Goal: Transaction & Acquisition: Purchase product/service

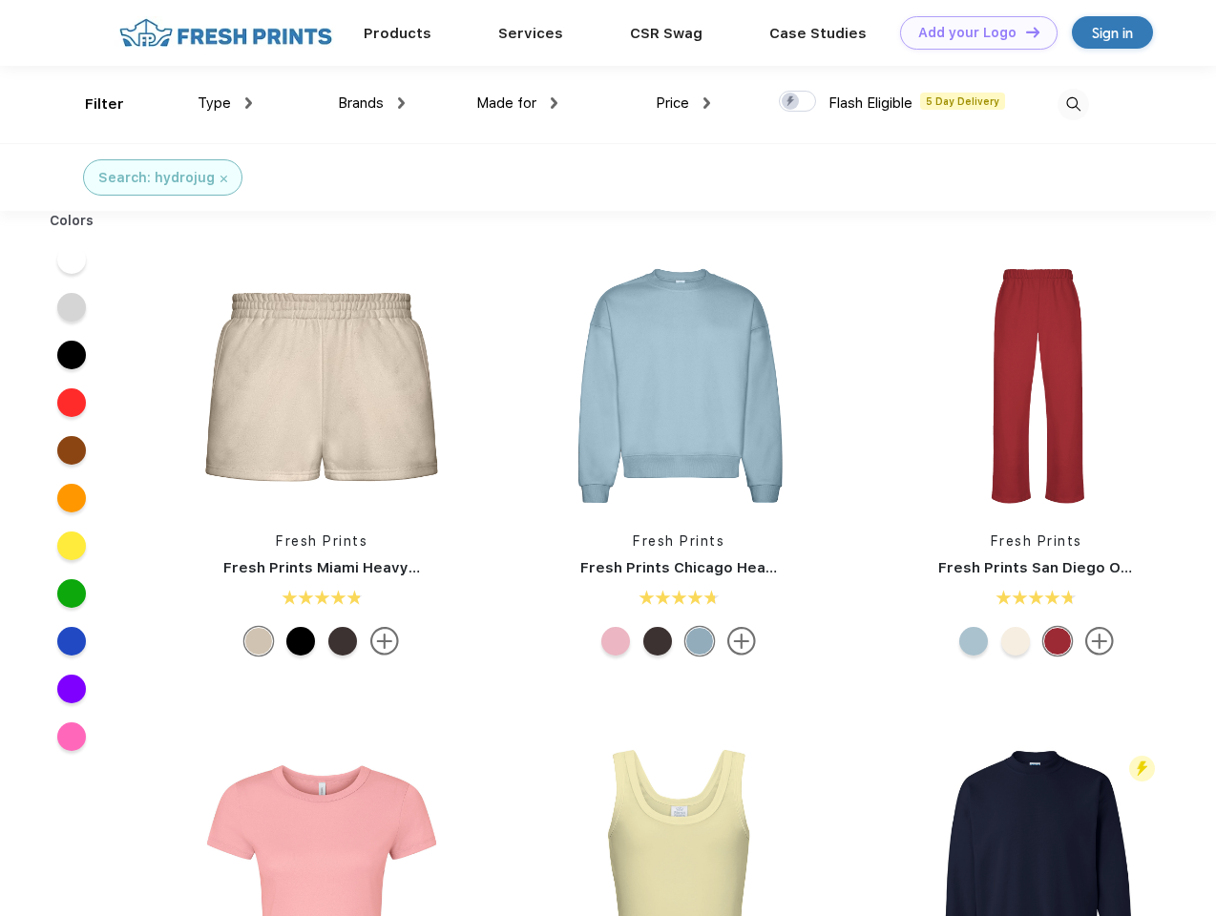
click at [972, 32] on link "Add your Logo Design Tool" at bounding box center [978, 32] width 157 height 33
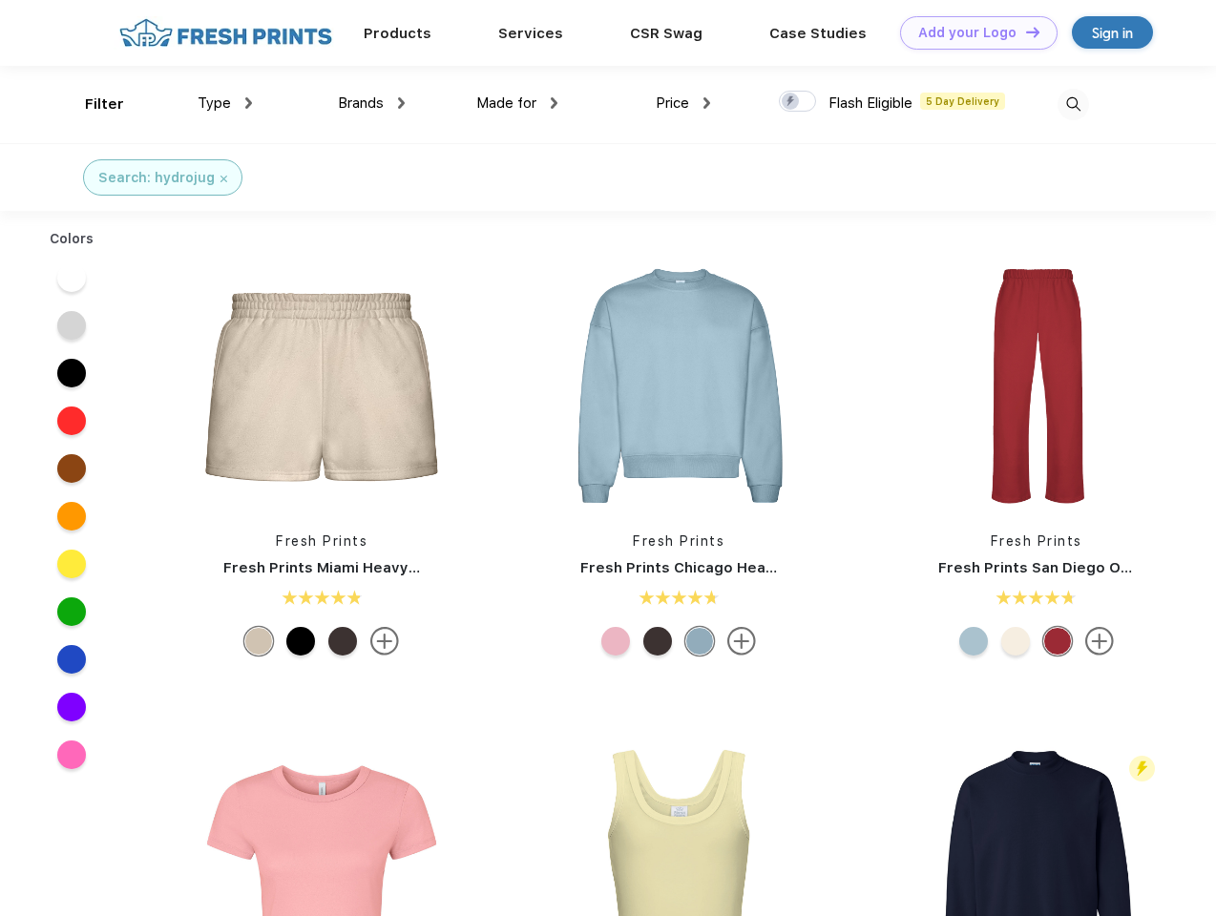
click at [0, 0] on div "Design Tool" at bounding box center [0, 0] width 0 height 0
click at [1024, 31] on link "Add your Logo Design Tool" at bounding box center [978, 32] width 157 height 33
click at [92, 104] on div "Filter" at bounding box center [104, 105] width 39 height 22
click at [225, 103] on span "Type" at bounding box center [214, 102] width 33 height 17
click at [371, 103] on span "Brands" at bounding box center [361, 102] width 46 height 17
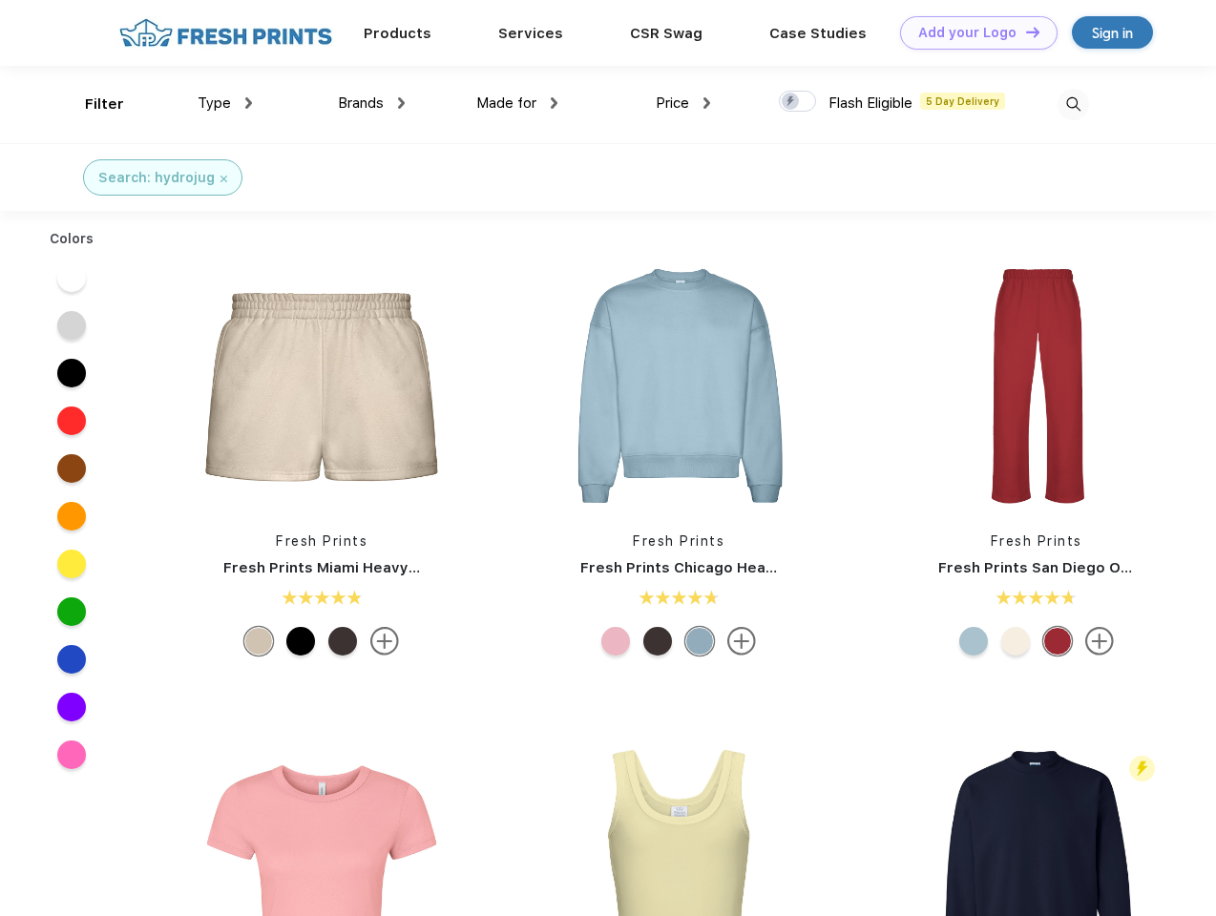
click at [517, 103] on span "Made for" at bounding box center [506, 102] width 60 height 17
click at [683, 103] on span "Price" at bounding box center [672, 102] width 33 height 17
click at [798, 102] on div at bounding box center [797, 101] width 37 height 21
click at [791, 102] on input "checkbox" at bounding box center [785, 96] width 12 height 12
click at [1073, 104] on img at bounding box center [1072, 104] width 31 height 31
